Goal: Task Accomplishment & Management: Use online tool/utility

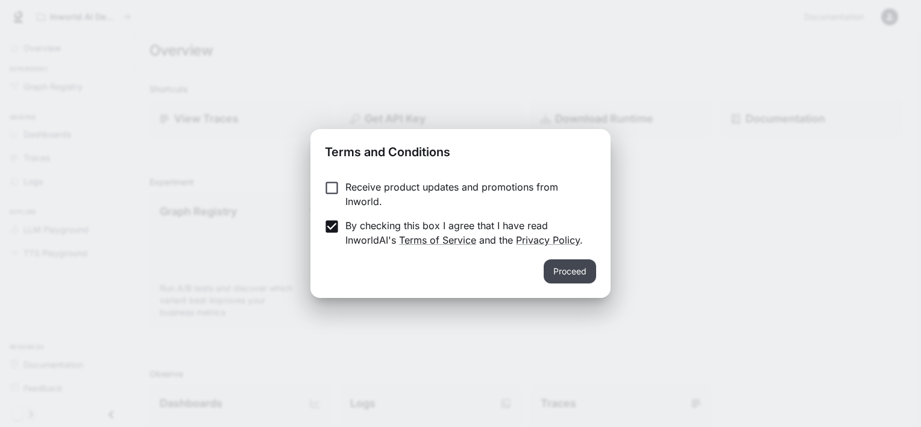
click at [571, 272] on button "Proceed" at bounding box center [570, 271] width 52 height 24
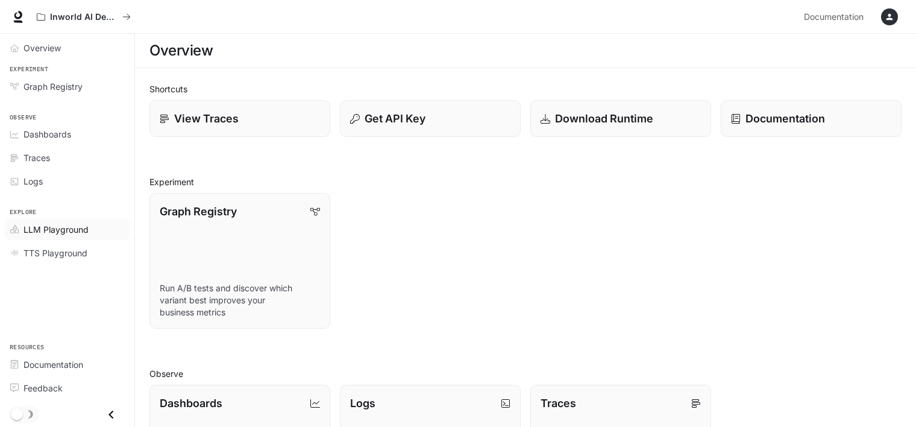
click at [58, 230] on span "LLM Playground" at bounding box center [55, 229] width 65 height 13
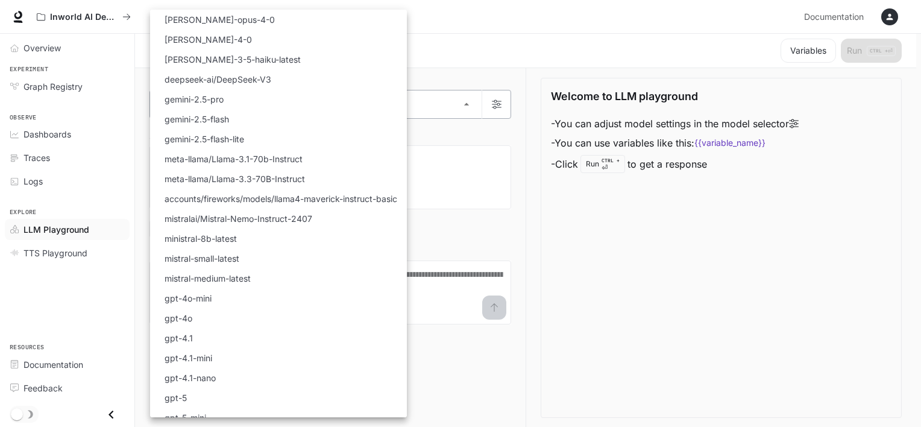
click at [373, 110] on body "Skip to main content Inworld AI Demos Documentation Documentation Portal Overvi…" at bounding box center [460, 213] width 921 height 427
click at [590, 210] on div at bounding box center [460, 213] width 921 height 427
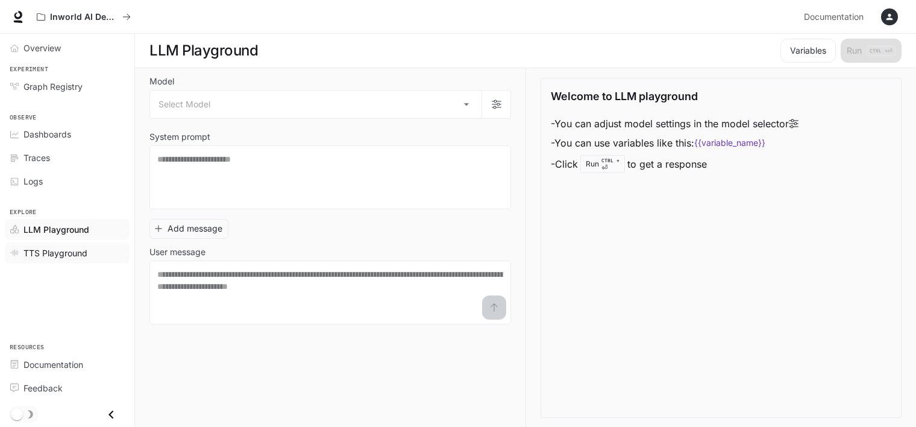
click at [94, 258] on link "TTS Playground" at bounding box center [67, 252] width 125 height 21
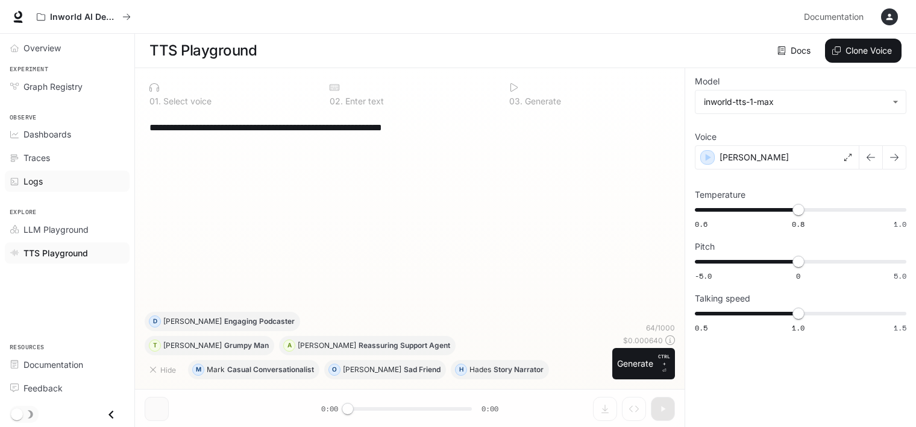
click at [64, 187] on link "Logs" at bounding box center [67, 181] width 125 height 21
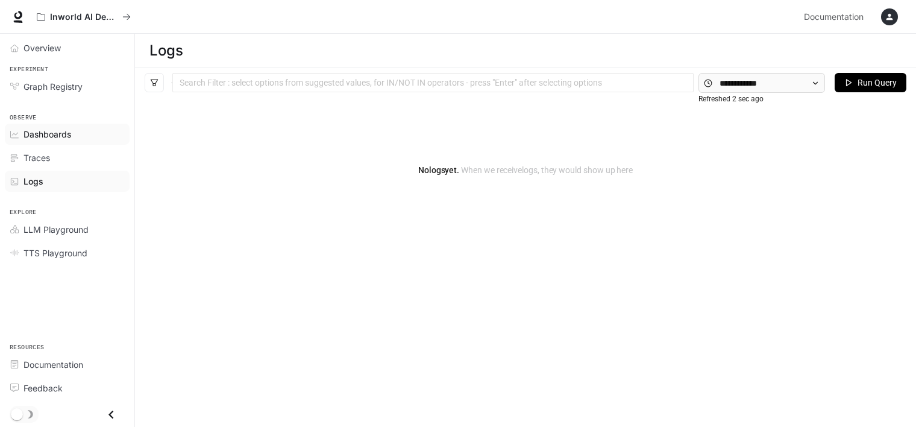
click at [60, 138] on span "Dashboards" at bounding box center [47, 134] width 48 height 13
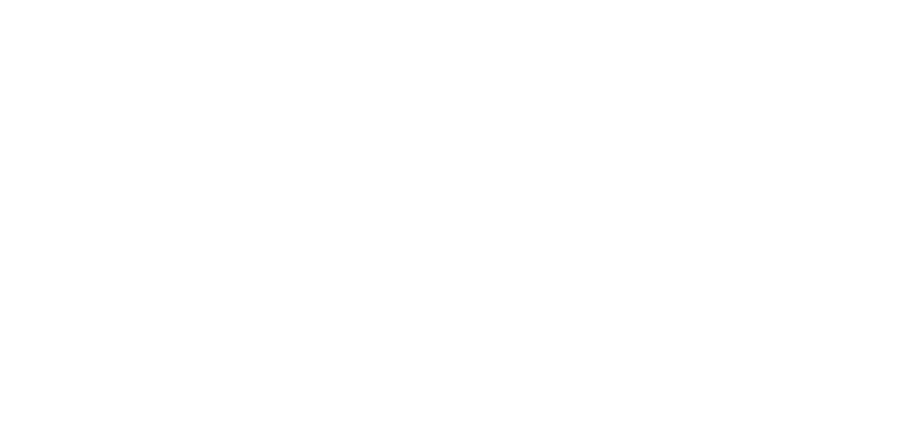
click at [60, 0] on html at bounding box center [460, 0] width 921 height 0
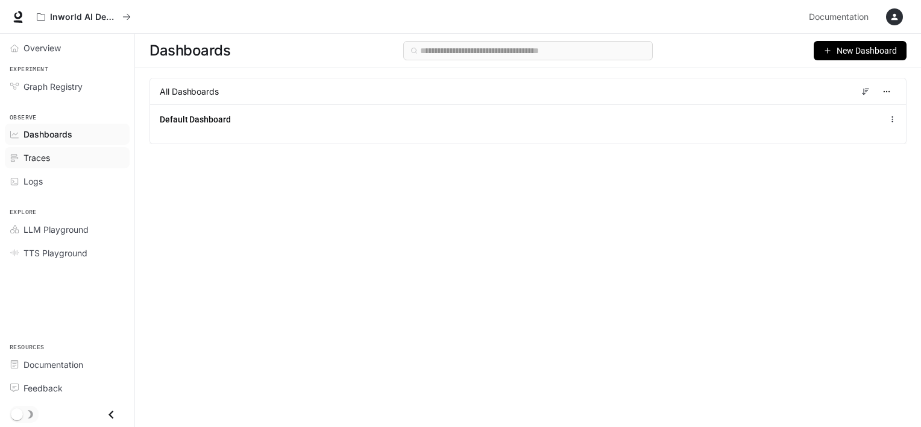
drag, startPoint x: 60, startPoint y: 138, endPoint x: 52, endPoint y: 161, distance: 24.4
click at [52, 161] on div "Traces" at bounding box center [73, 157] width 101 height 13
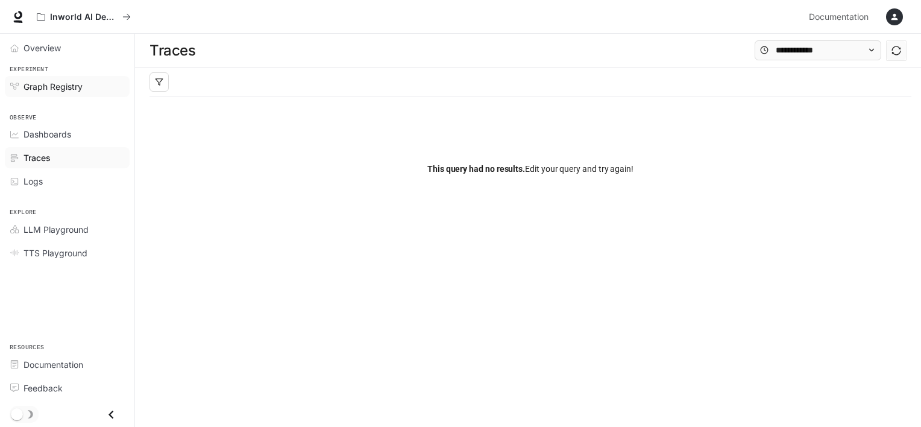
click at [53, 88] on span "Graph Registry" at bounding box center [52, 86] width 59 height 13
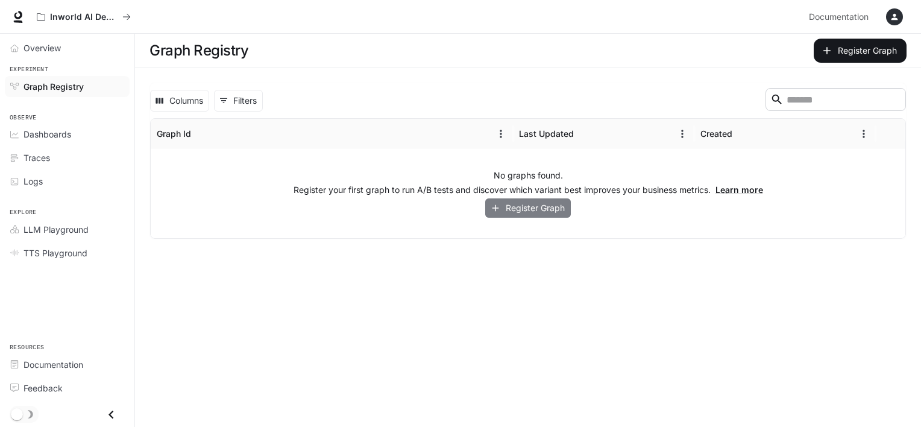
click at [492, 204] on icon "button" at bounding box center [495, 207] width 11 height 11
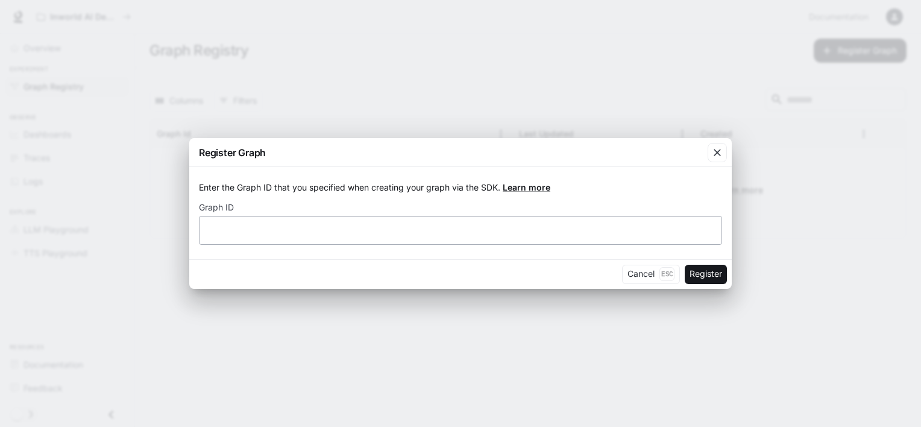
click at [480, 236] on div "​" at bounding box center [460, 230] width 523 height 29
type input "****"
click at [705, 270] on button "Register" at bounding box center [706, 274] width 42 height 19
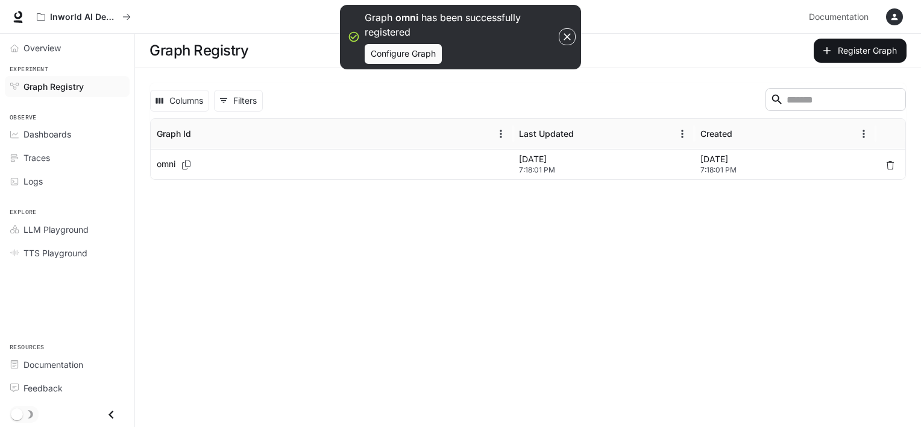
click at [540, 159] on p "[DATE]" at bounding box center [603, 159] width 169 height 12
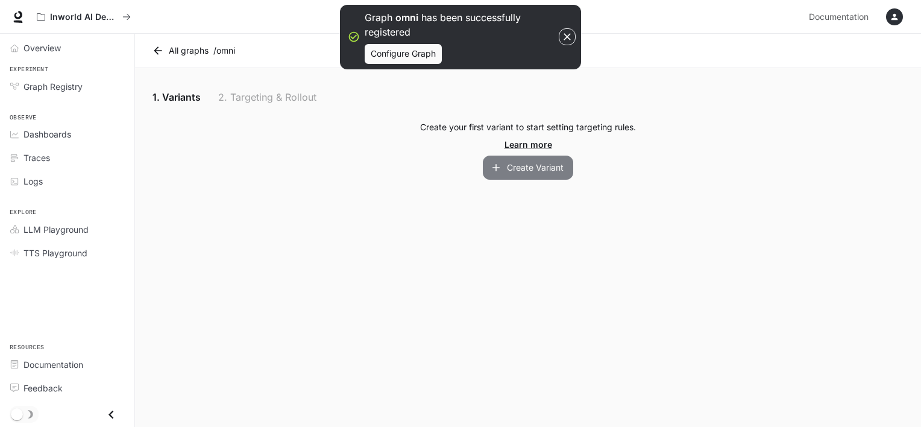
click at [525, 163] on button "Create Variant" at bounding box center [528, 167] width 90 height 24
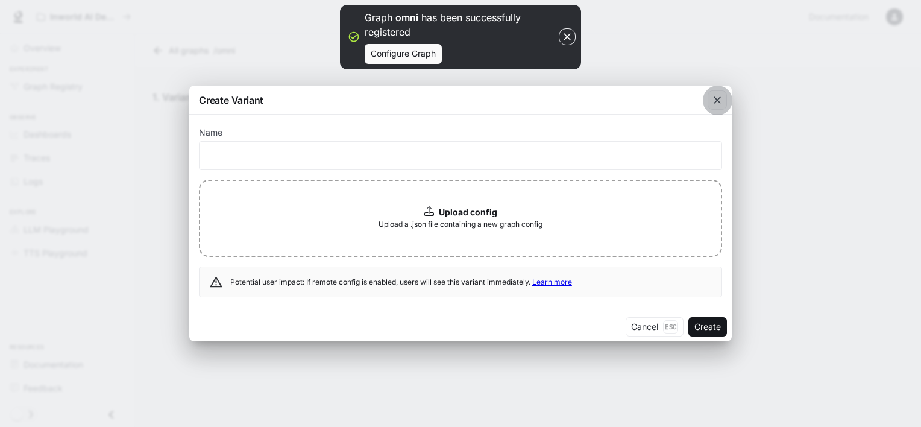
click at [723, 97] on div "button" at bounding box center [716, 99] width 19 height 19
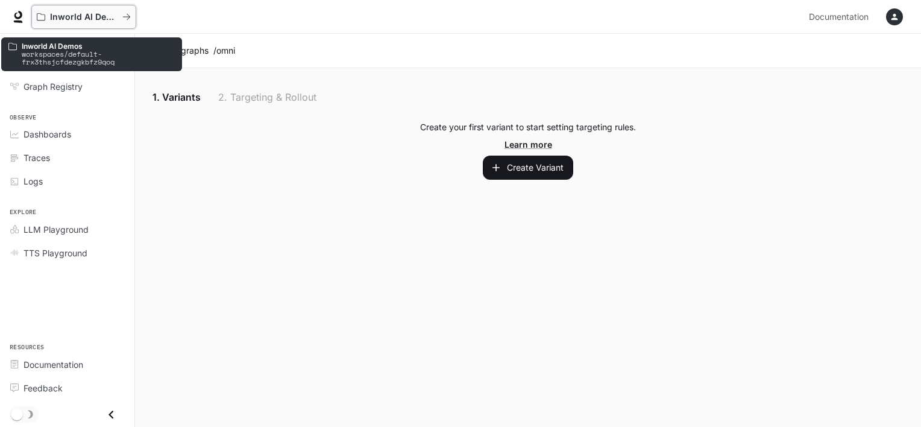
click at [72, 17] on p "Inworld AI Demos" at bounding box center [83, 17] width 67 height 10
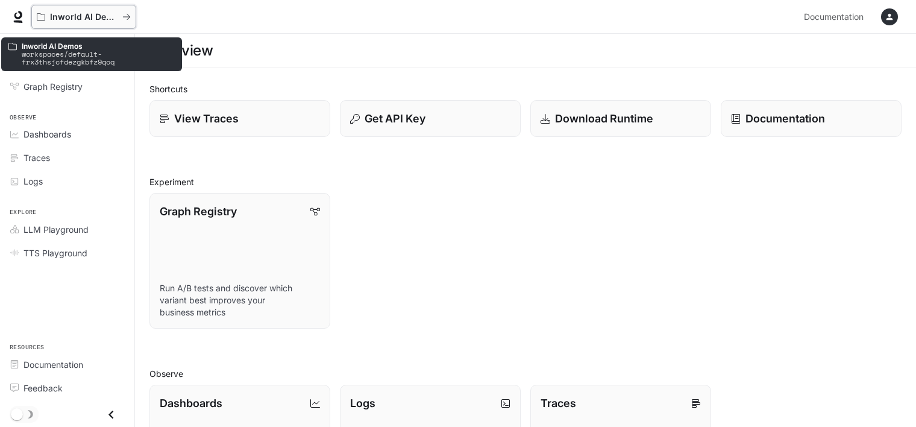
click at [99, 17] on p "Inworld AI Demos" at bounding box center [83, 17] width 67 height 10
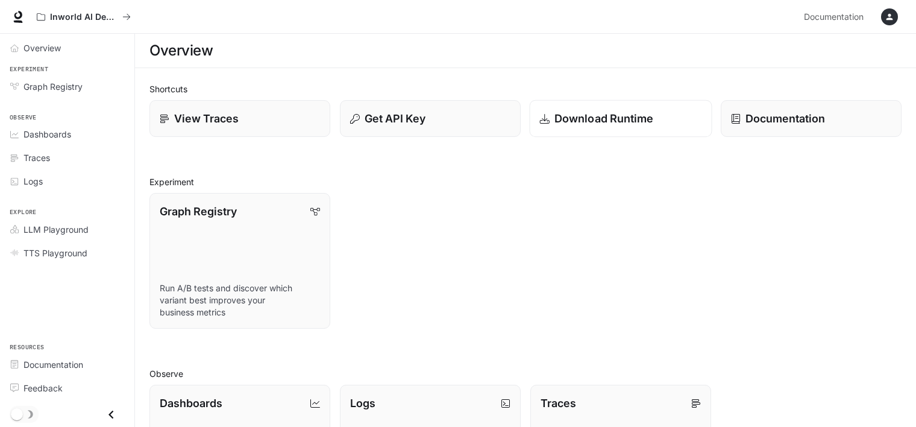
click at [581, 130] on link "Download Runtime" at bounding box center [621, 118] width 183 height 37
